Goal: Find specific page/section: Find specific page/section

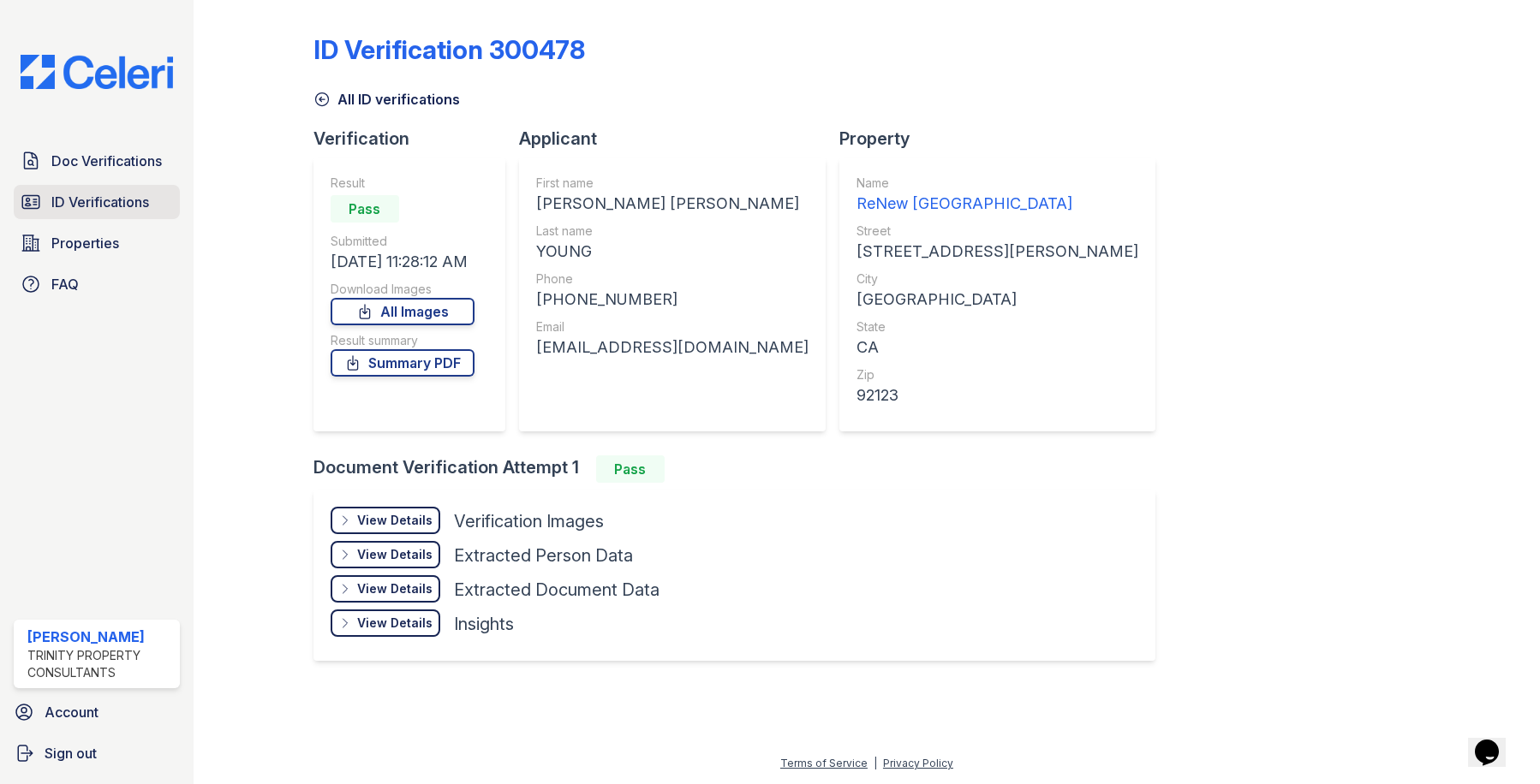
click at [67, 199] on span "ID Verifications" at bounding box center [101, 202] width 98 height 20
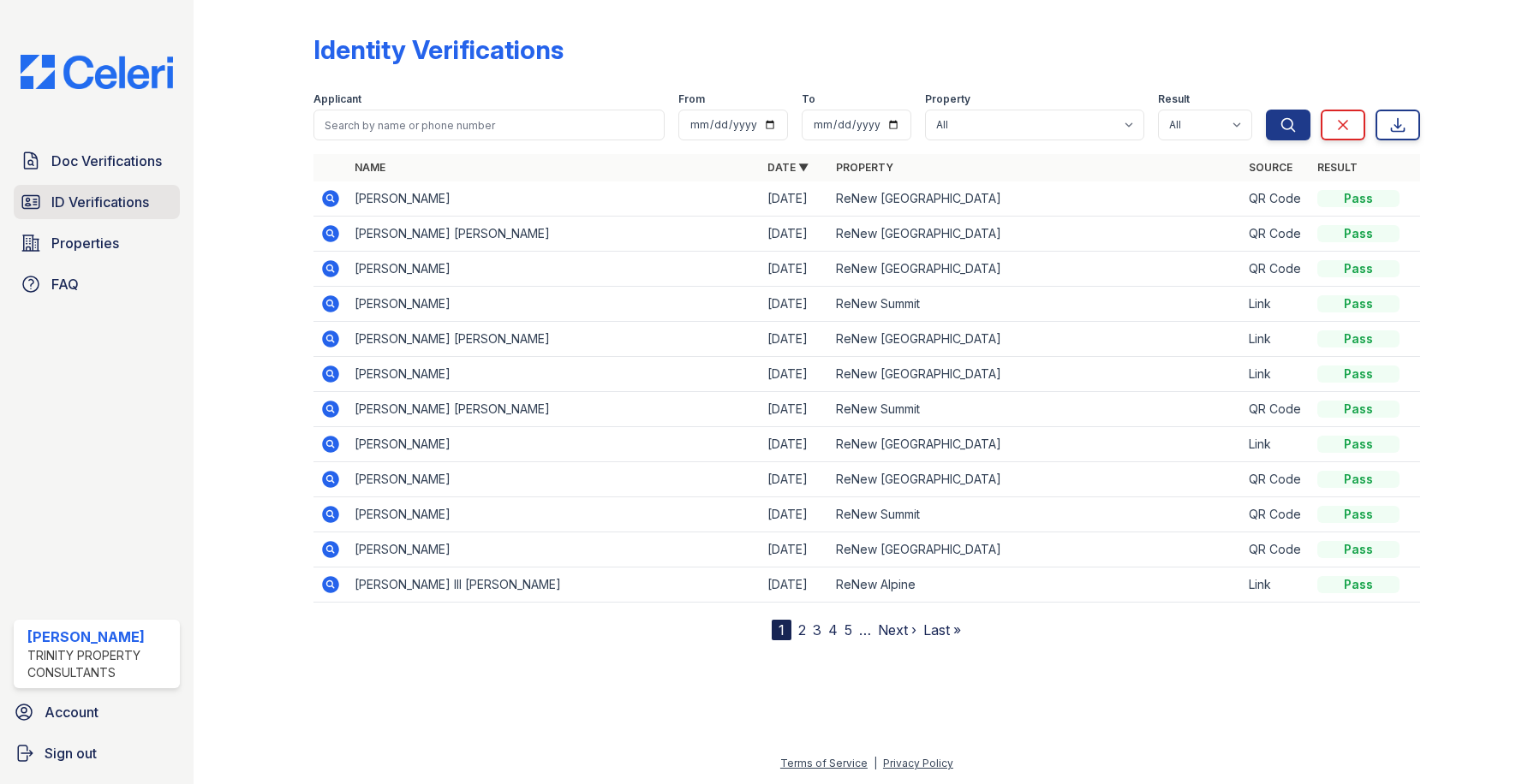
click at [144, 206] on span "ID Verifications" at bounding box center [101, 202] width 98 height 20
click at [331, 375] on icon at bounding box center [330, 374] width 20 height 20
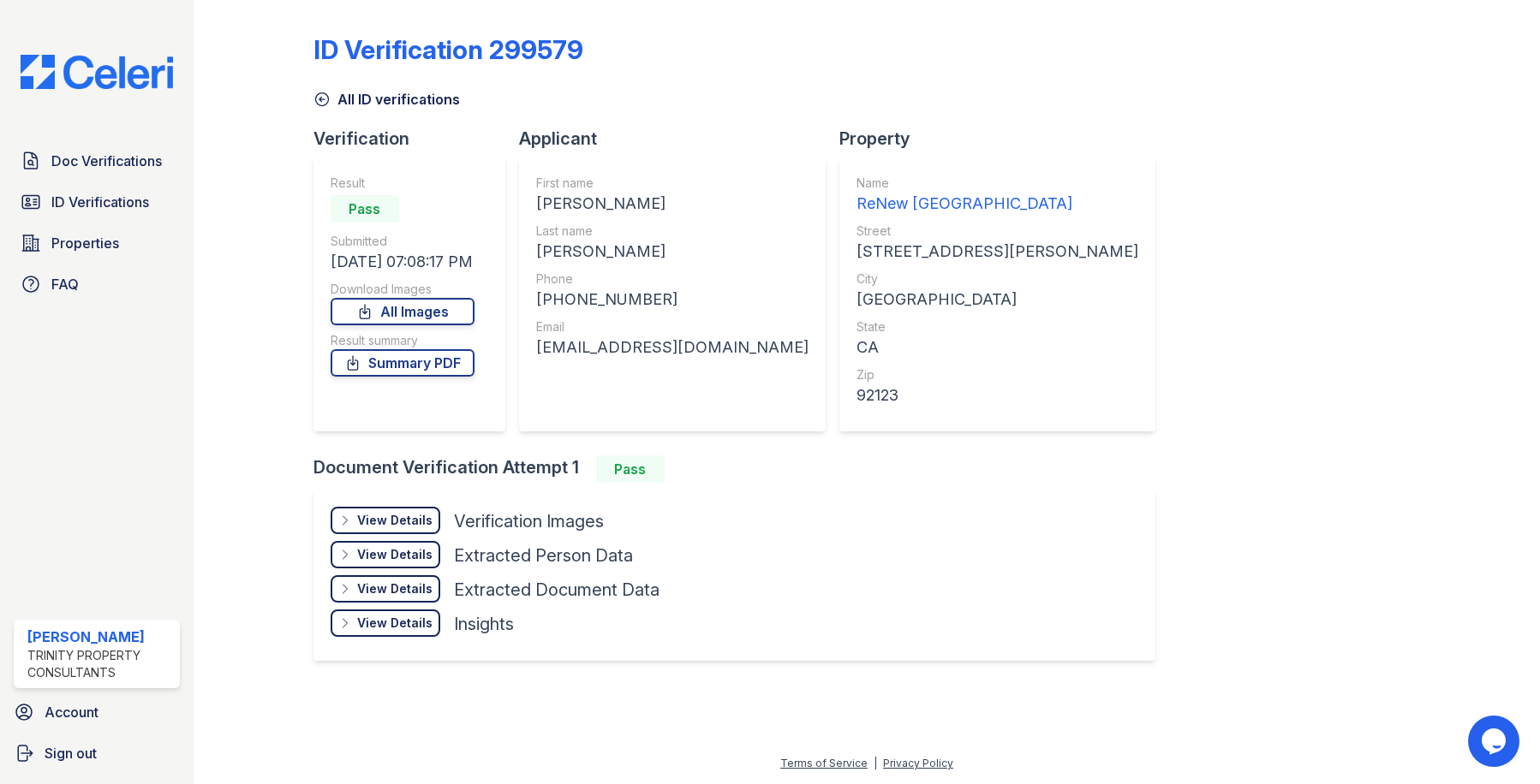
click at [396, 523] on div "View Details" at bounding box center [395, 520] width 76 height 18
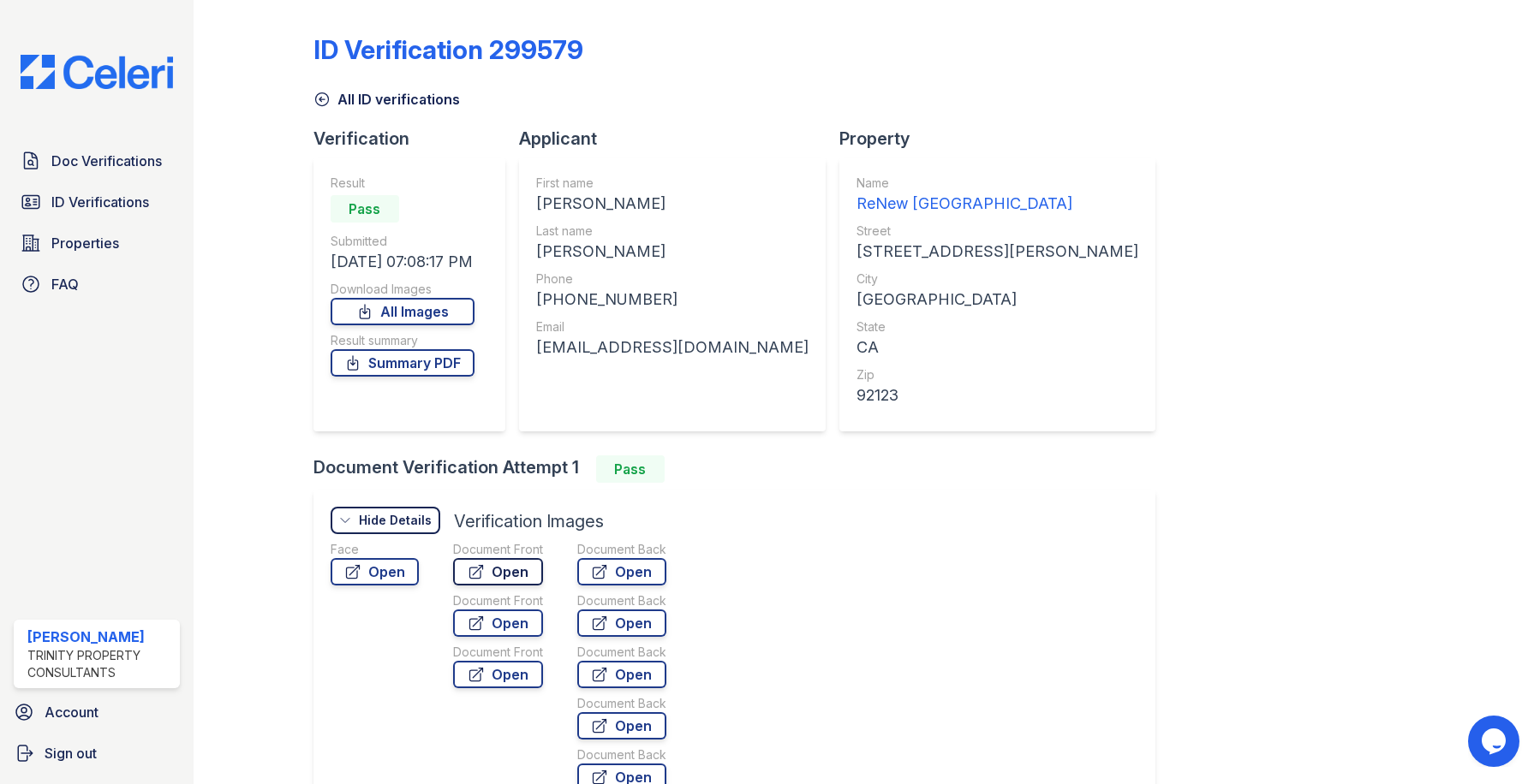
click at [508, 572] on link "Open" at bounding box center [497, 572] width 90 height 28
click at [395, 359] on link "Summary PDF" at bounding box center [402, 363] width 144 height 28
click at [318, 97] on icon at bounding box center [322, 99] width 18 height 18
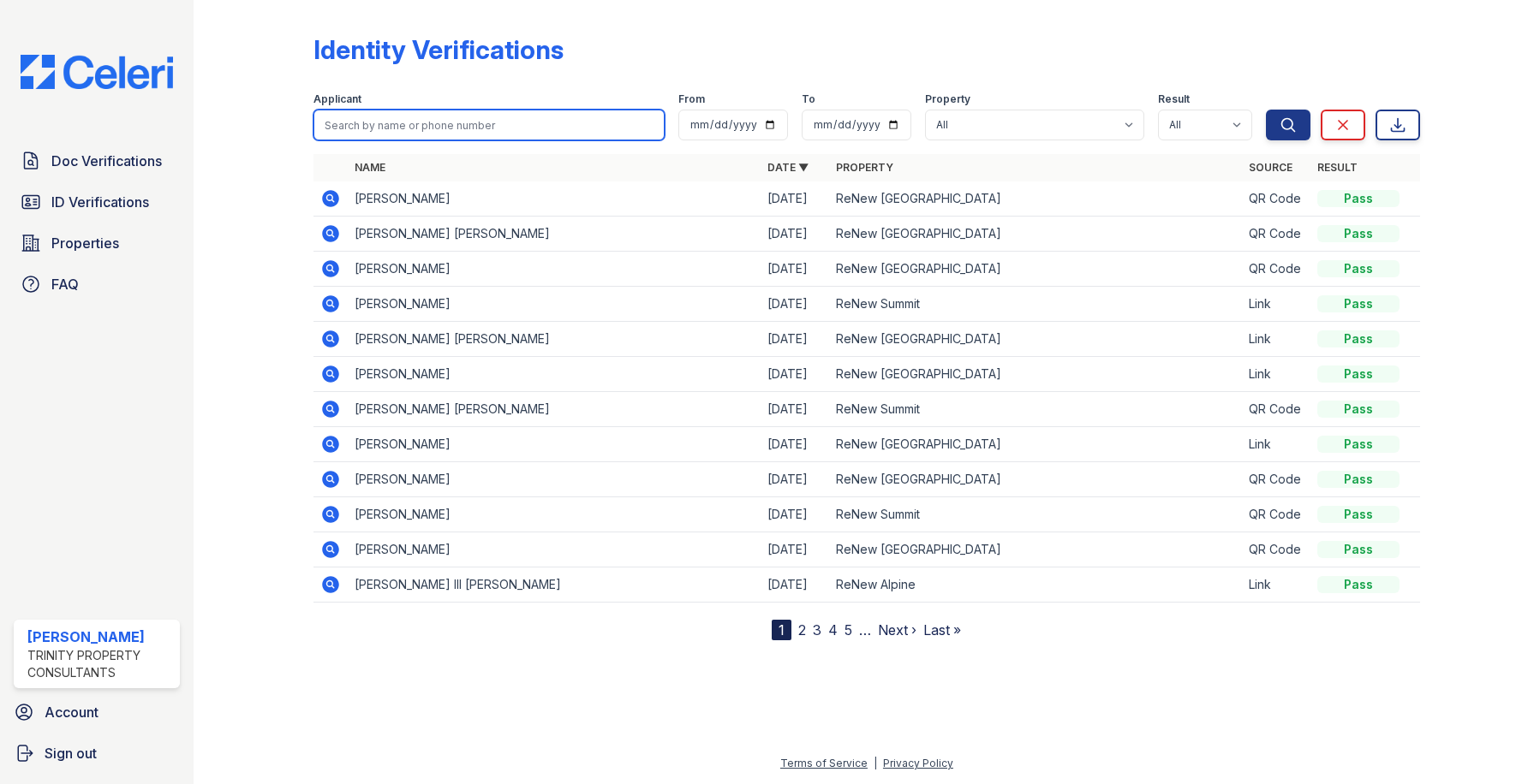
click at [426, 125] on input "search" at bounding box center [489, 125] width 352 height 30
type input "e"
type input "rev"
click at [1266, 110] on button "Search" at bounding box center [1288, 125] width 44 height 30
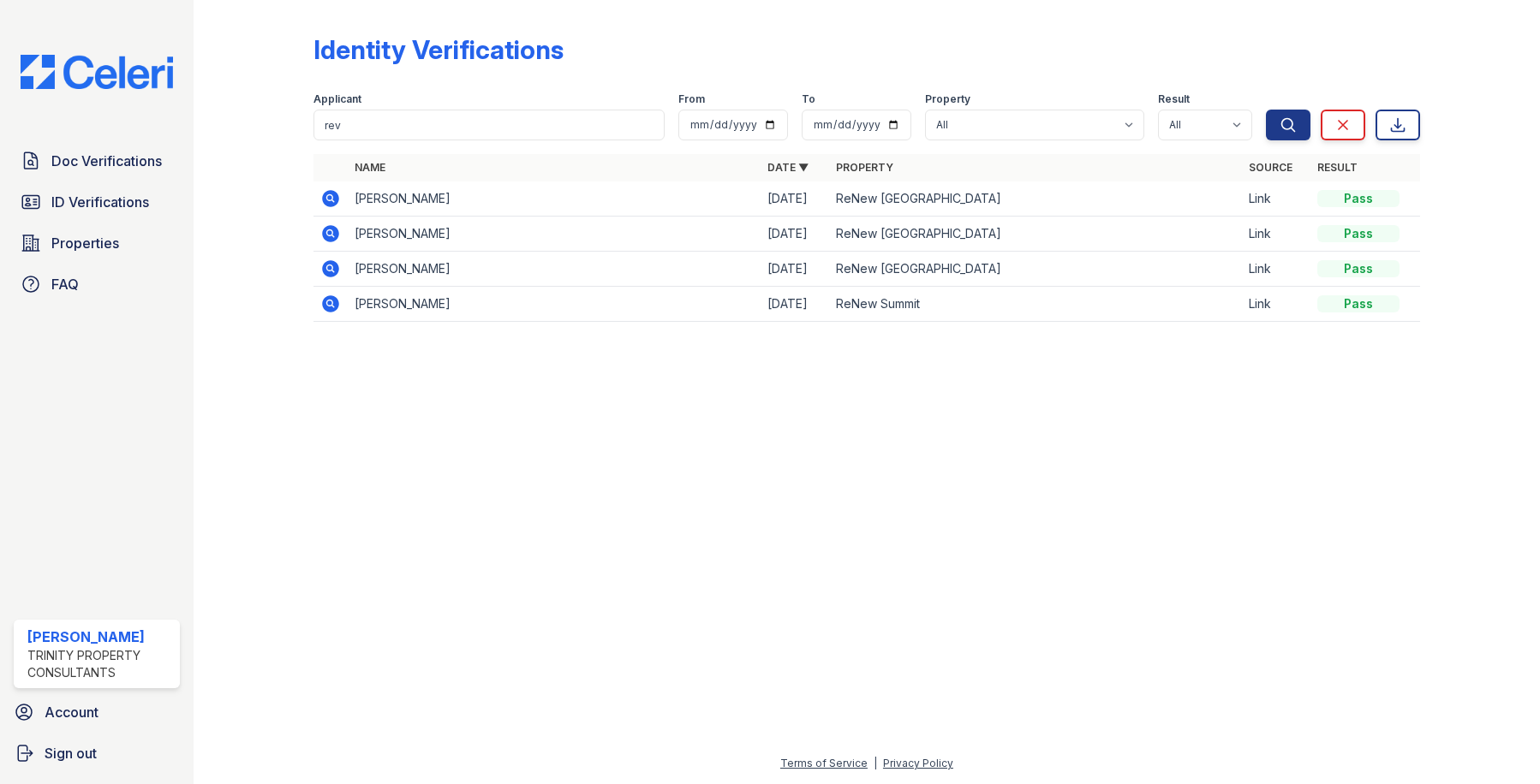
click at [330, 199] on icon at bounding box center [330, 198] width 20 height 20
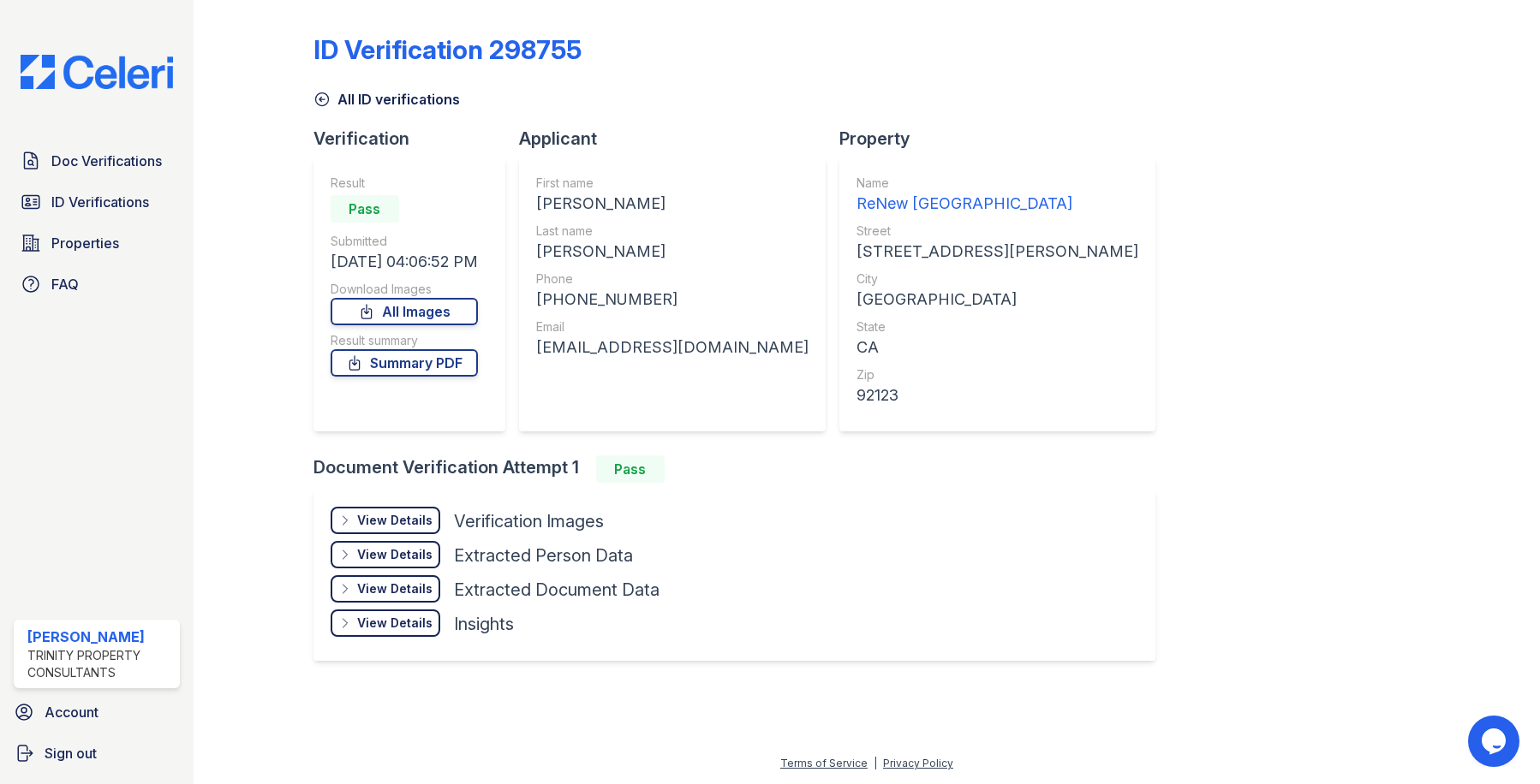
click at [390, 524] on div "View Details" at bounding box center [395, 520] width 76 height 18
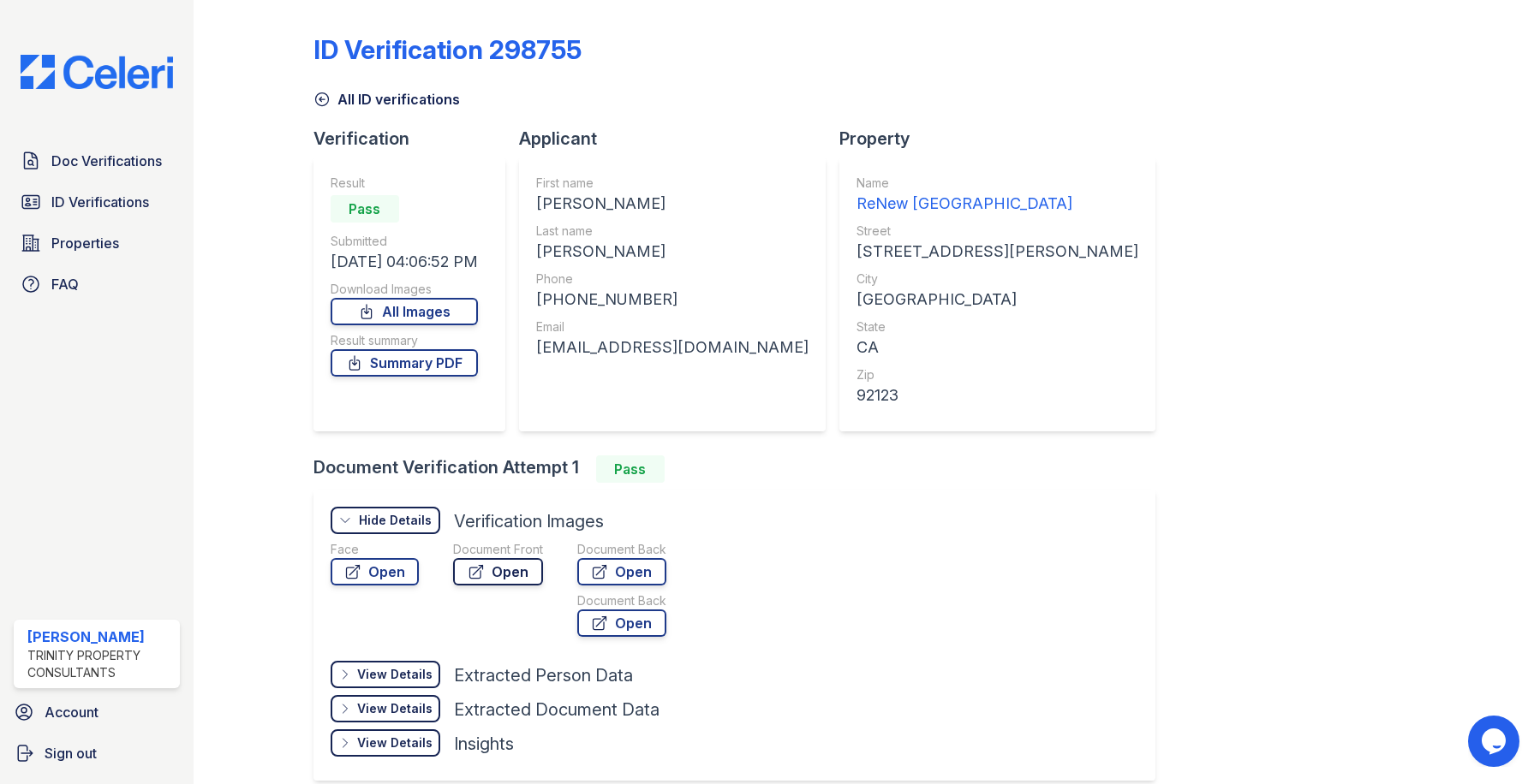
click at [476, 567] on icon at bounding box center [476, 572] width 13 height 13
click at [413, 360] on link "Summary PDF" at bounding box center [404, 363] width 148 height 28
click at [1420, 422] on div at bounding box center [1466, 405] width 92 height 798
click at [131, 205] on span "ID Verifications" at bounding box center [101, 202] width 98 height 20
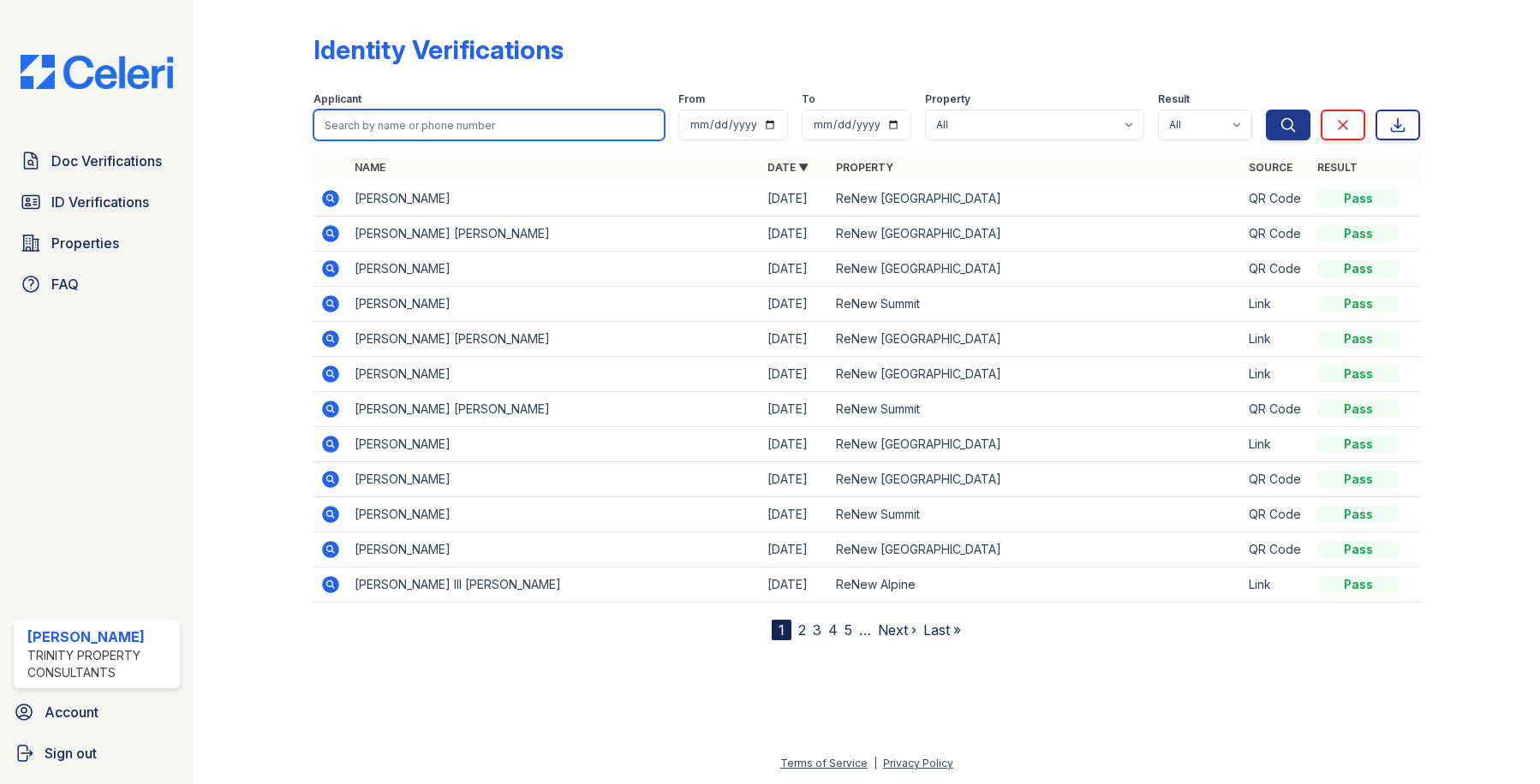
click at [459, 124] on input "search" at bounding box center [489, 125] width 352 height 30
type input "libassi."
click at [1266, 110] on button "Search" at bounding box center [1288, 125] width 44 height 30
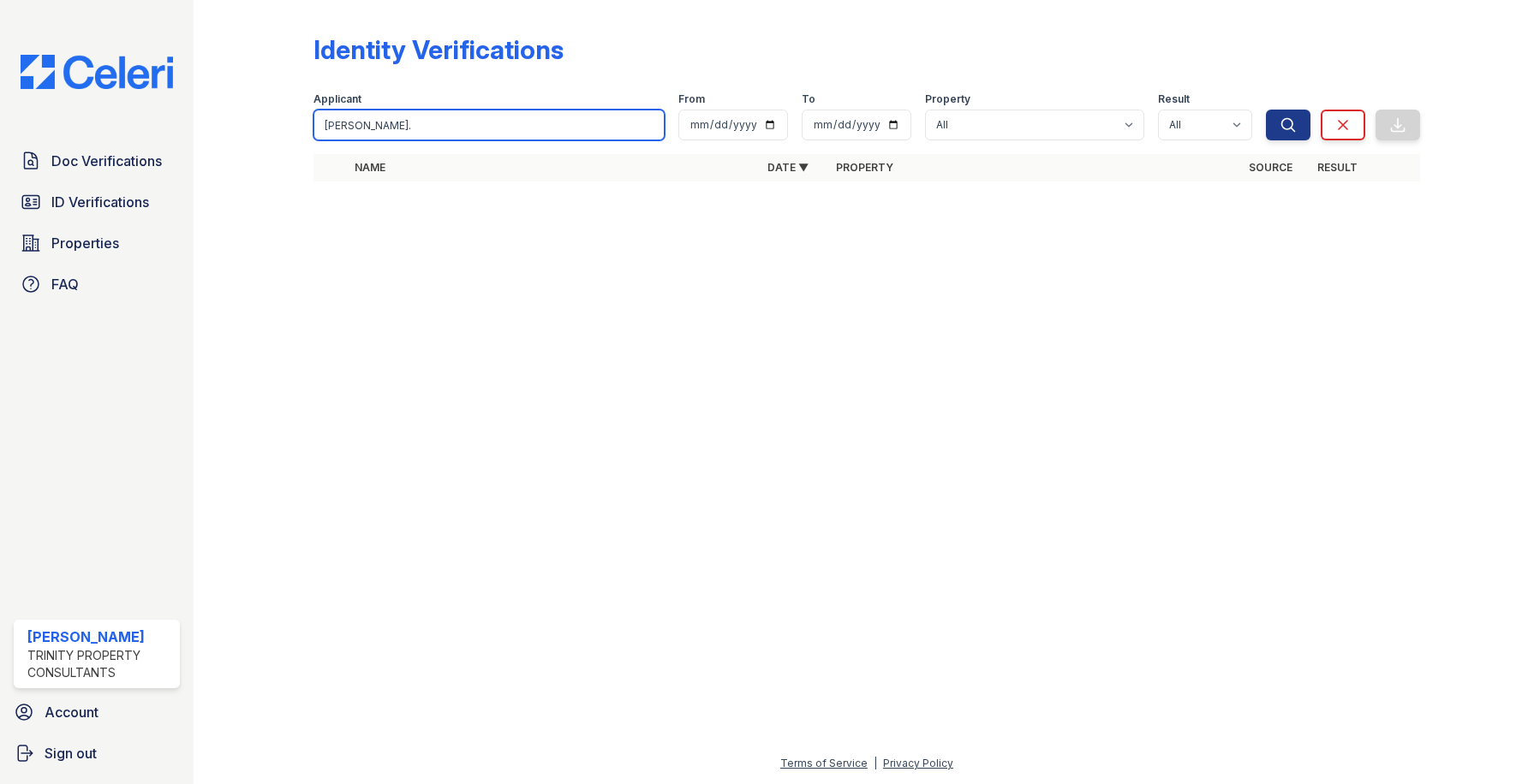
click at [545, 113] on input "libassi." at bounding box center [489, 125] width 352 height 30
type input "libassi"
click at [1266, 110] on button "Search" at bounding box center [1288, 125] width 44 height 30
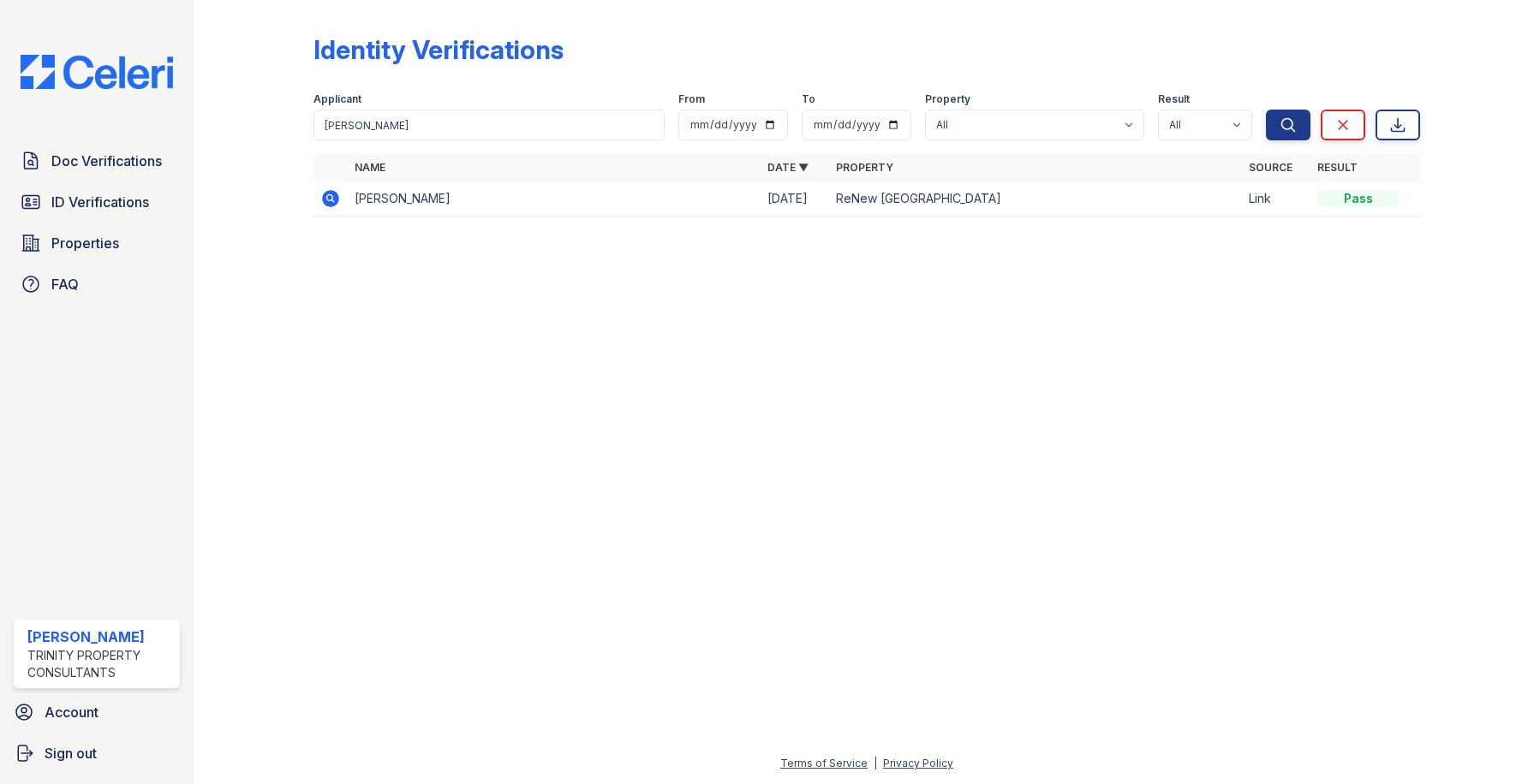
click at [325, 197] on icon at bounding box center [330, 198] width 18 height 18
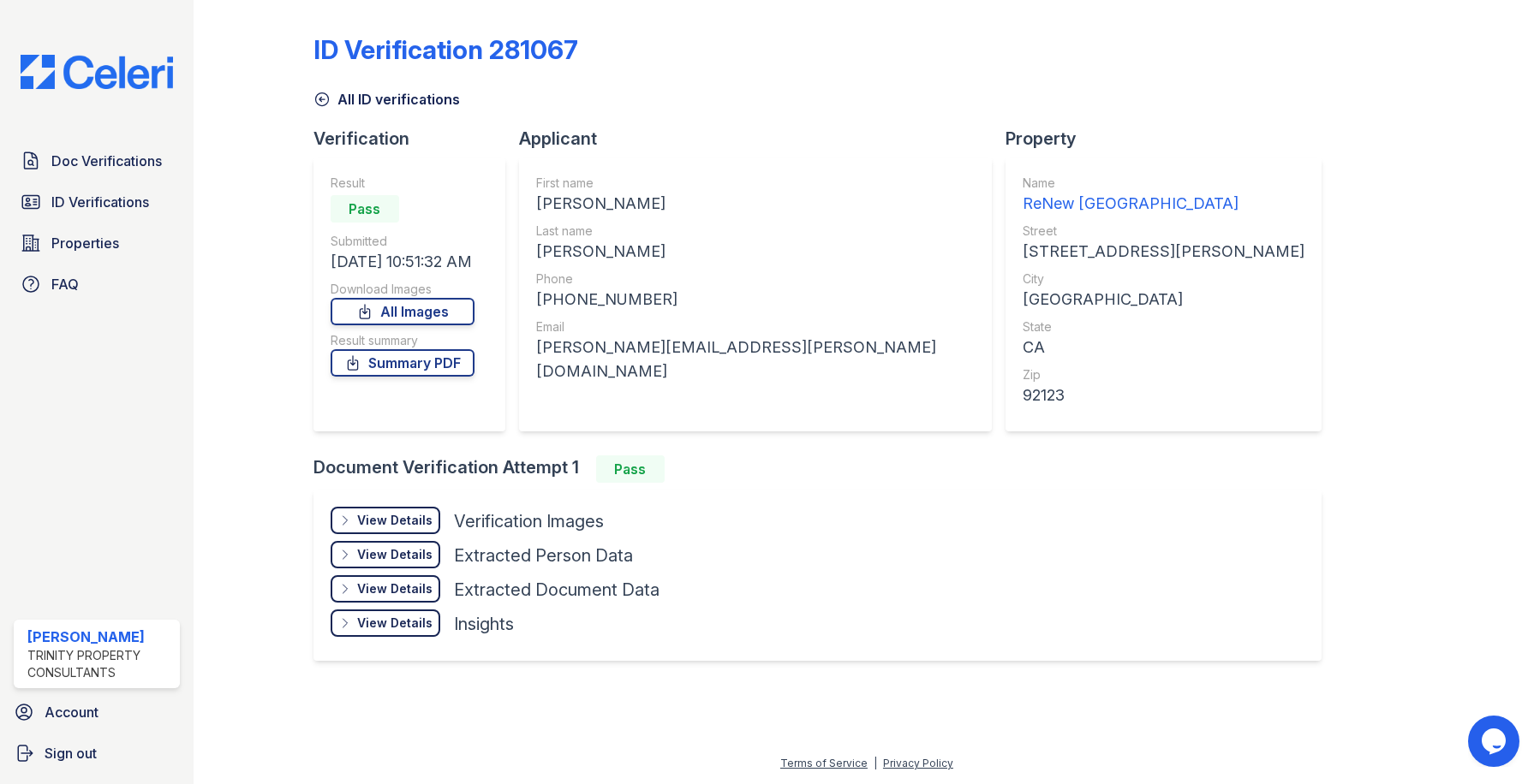
click at [405, 513] on div "View Details" at bounding box center [395, 520] width 76 height 18
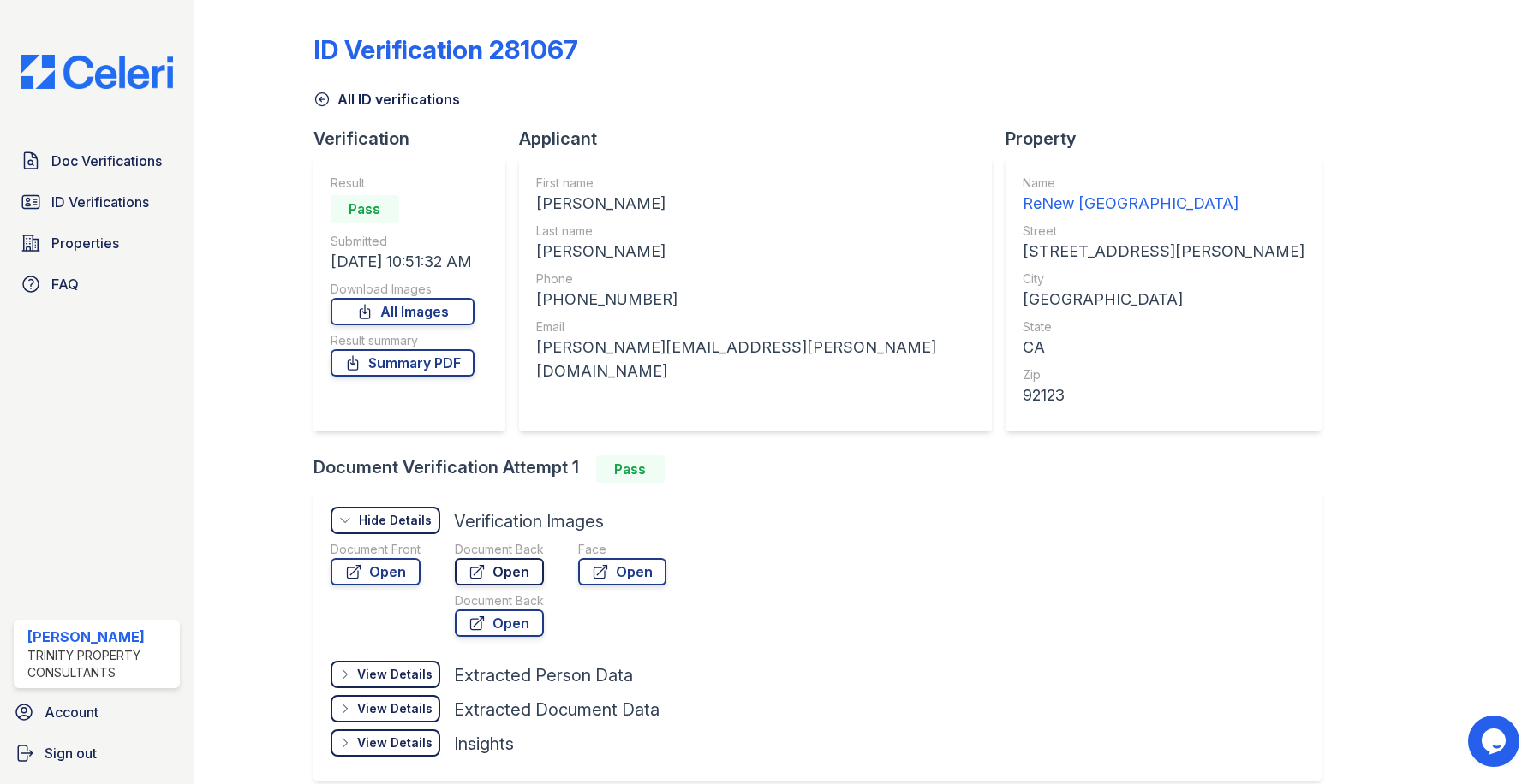
click at [483, 576] on icon at bounding box center [477, 572] width 13 height 13
click at [376, 570] on link "Open" at bounding box center [375, 572] width 90 height 28
click at [441, 356] on link "Summary PDF" at bounding box center [402, 363] width 144 height 28
click at [320, 99] on icon at bounding box center [322, 99] width 18 height 18
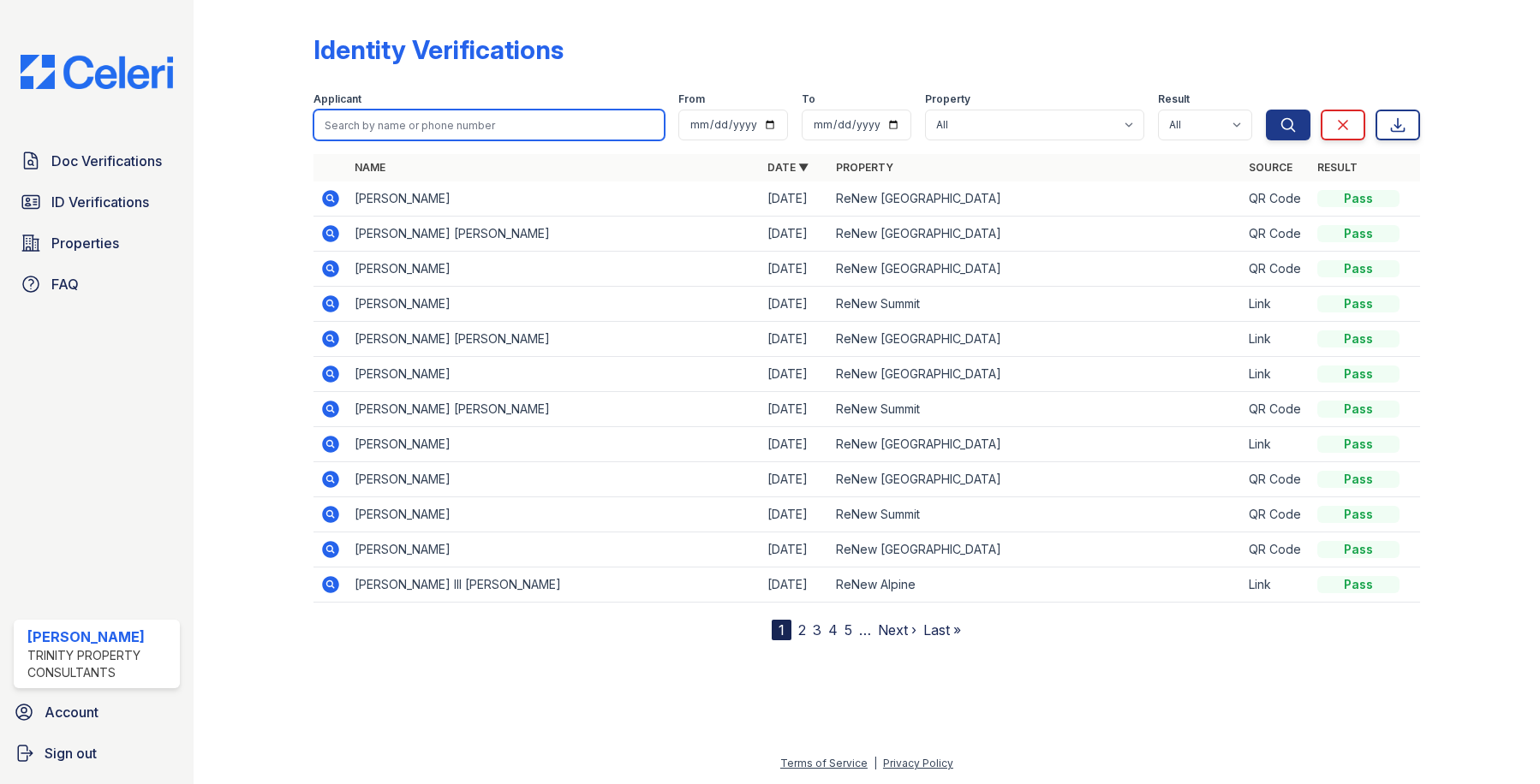
click at [499, 119] on input "search" at bounding box center [489, 125] width 352 height 30
type input "labrada"
click at [1266, 110] on button "Search" at bounding box center [1288, 125] width 44 height 30
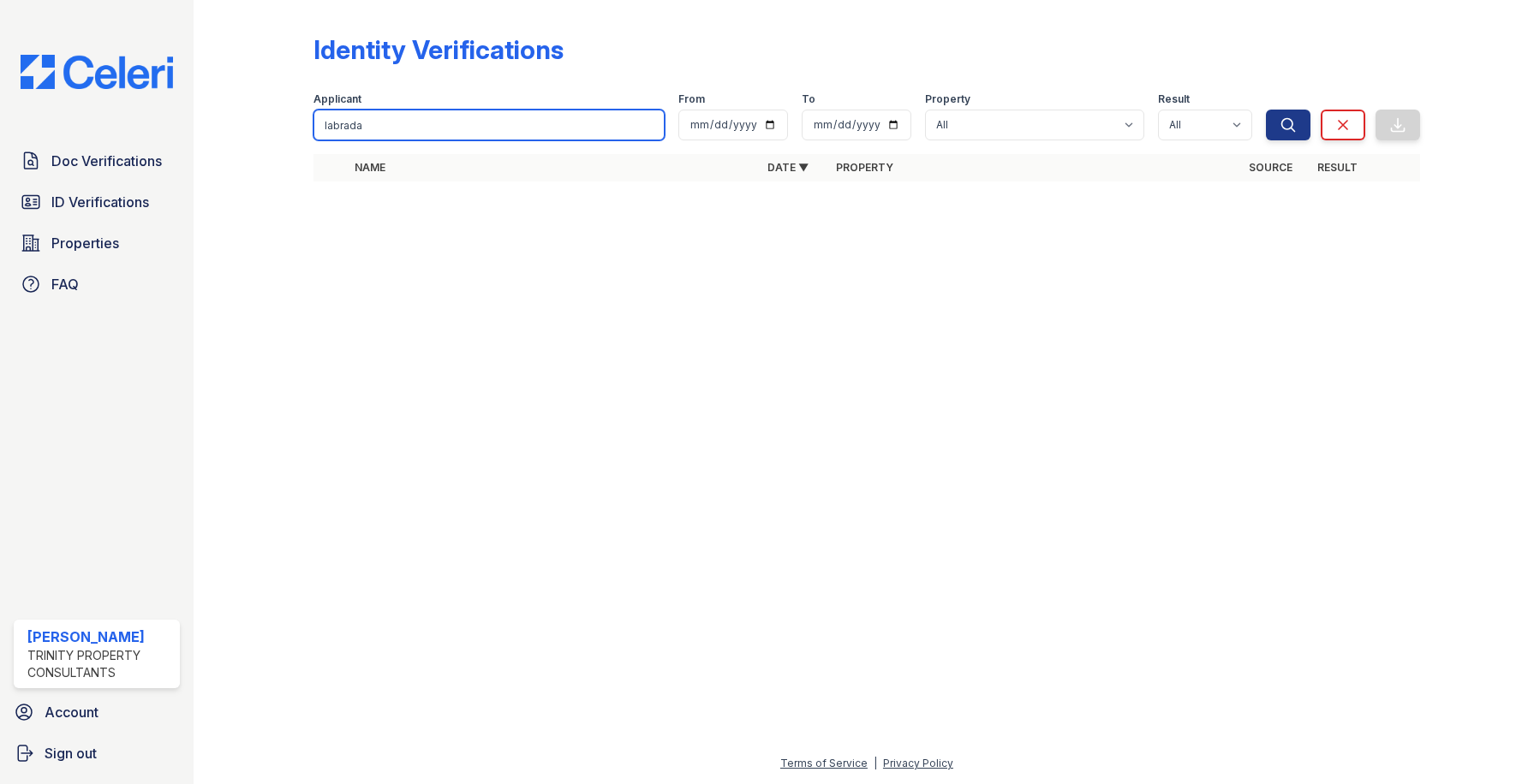
click at [499, 119] on input "labrada" at bounding box center [489, 125] width 352 height 30
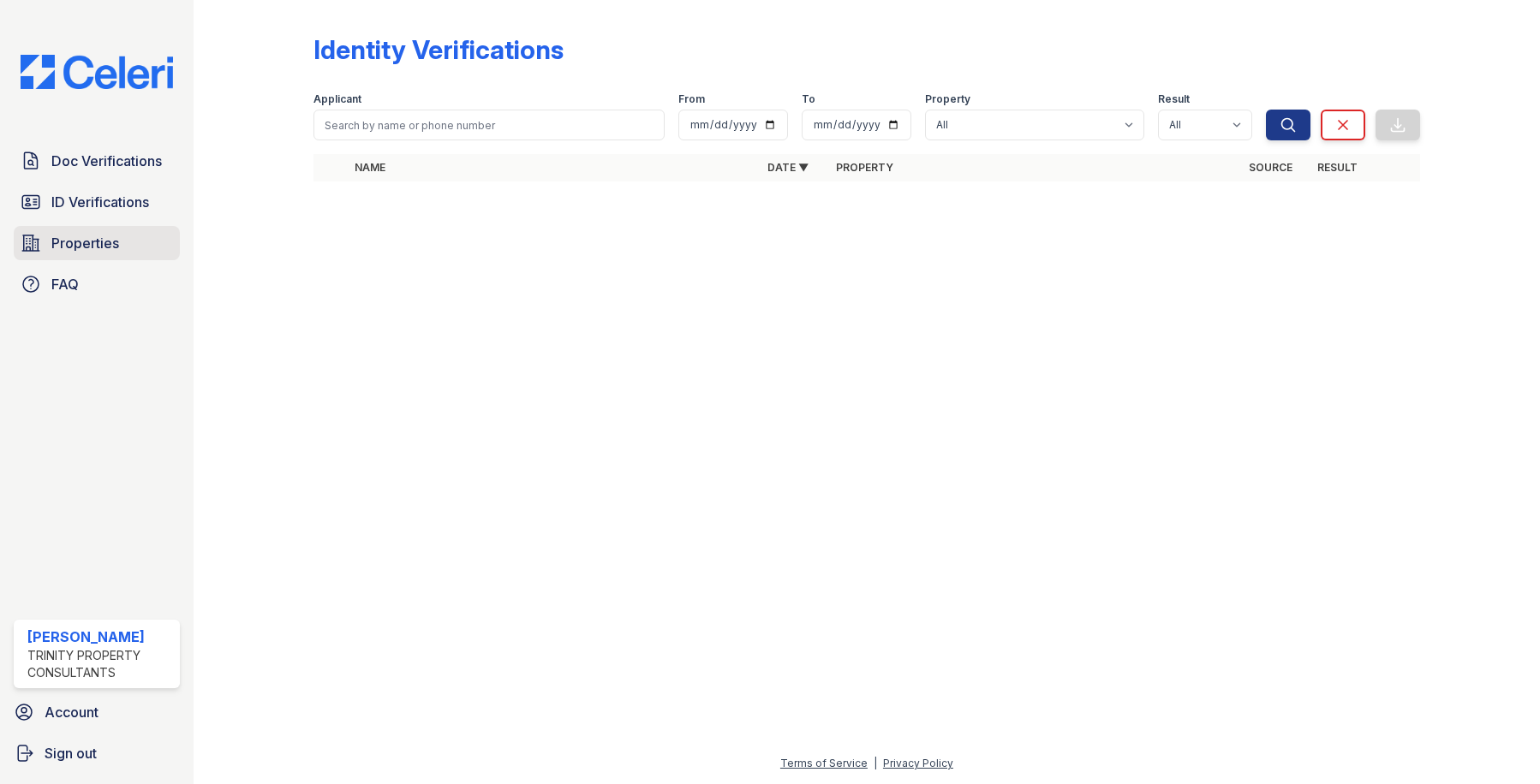
click at [81, 243] on span "Properties" at bounding box center [85, 243] width 67 height 20
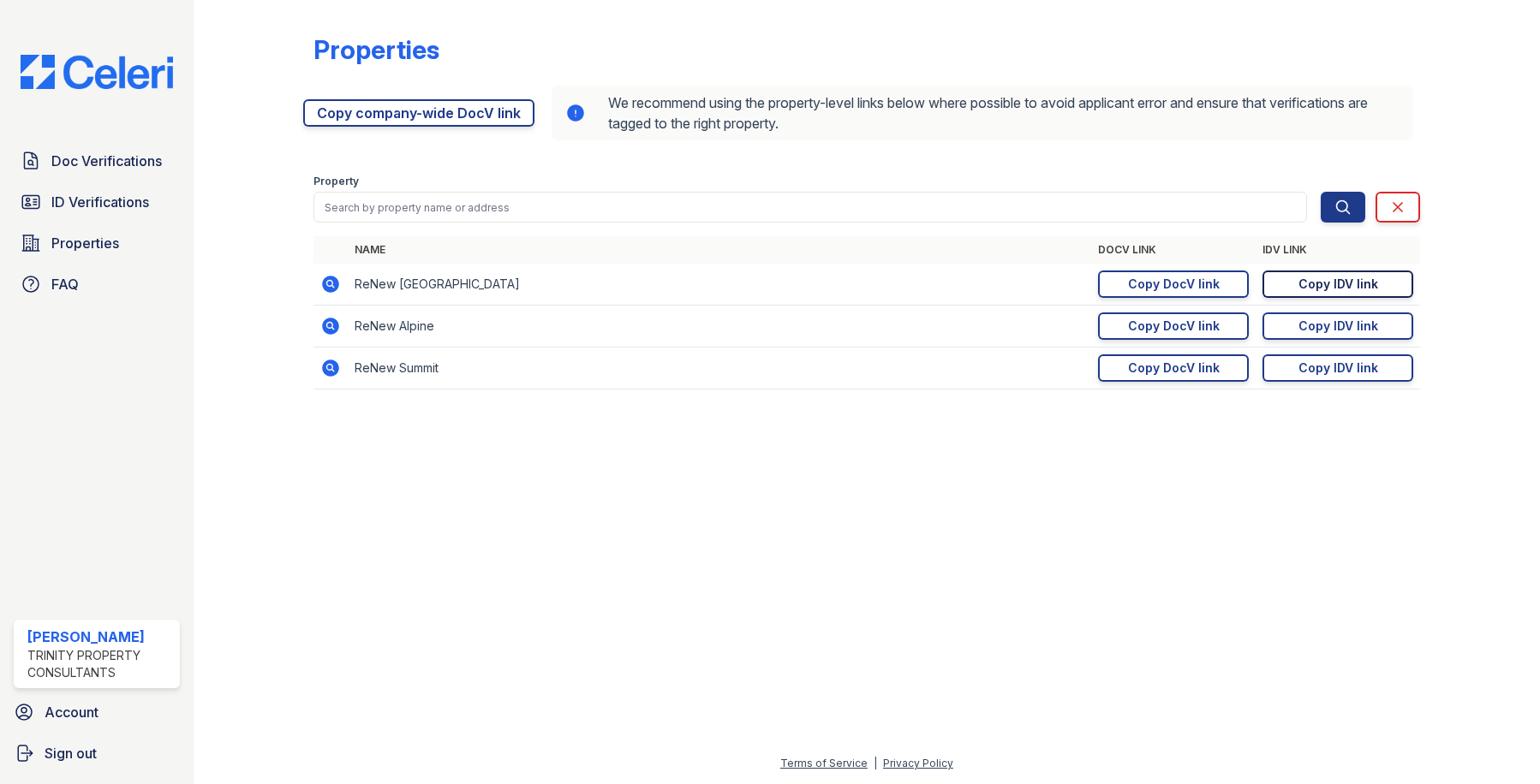
click at [1314, 281] on div "Copy IDV link" at bounding box center [1338, 284] width 79 height 18
